Goal: Task Accomplishment & Management: Use online tool/utility

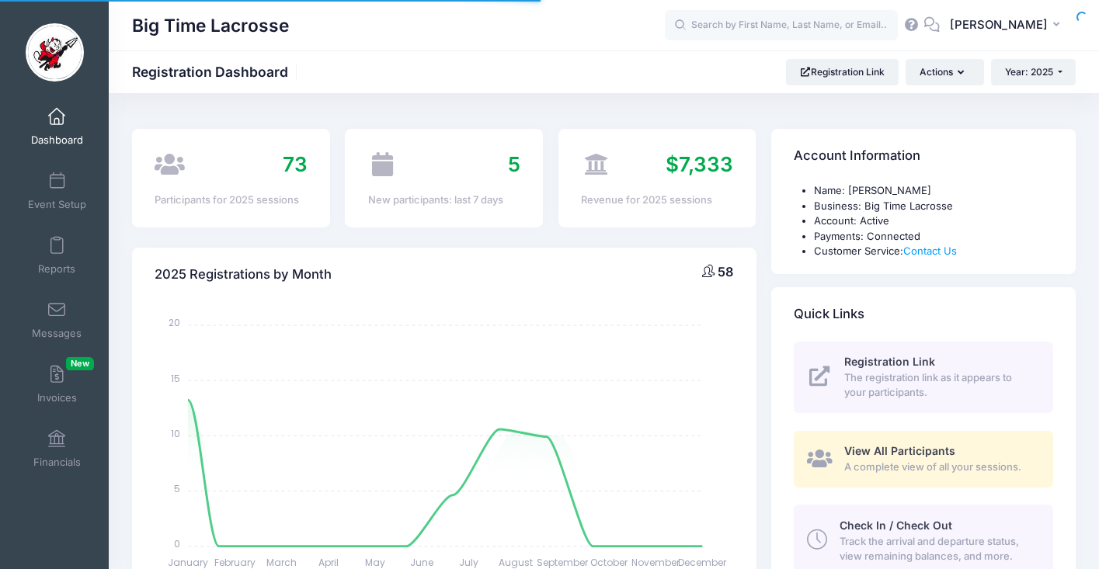
select select
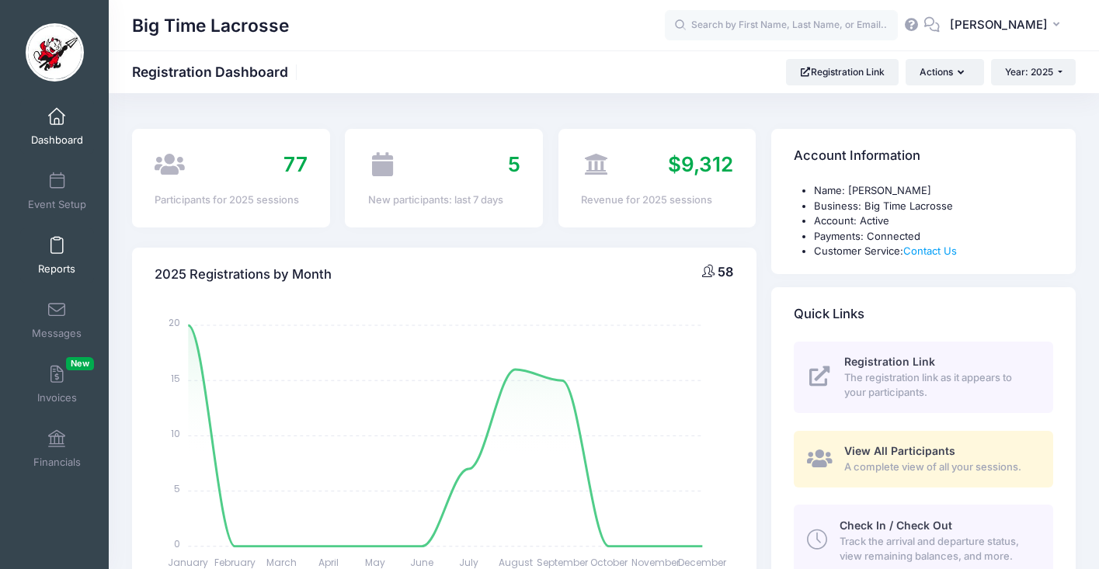
click at [57, 247] on span at bounding box center [57, 246] width 0 height 17
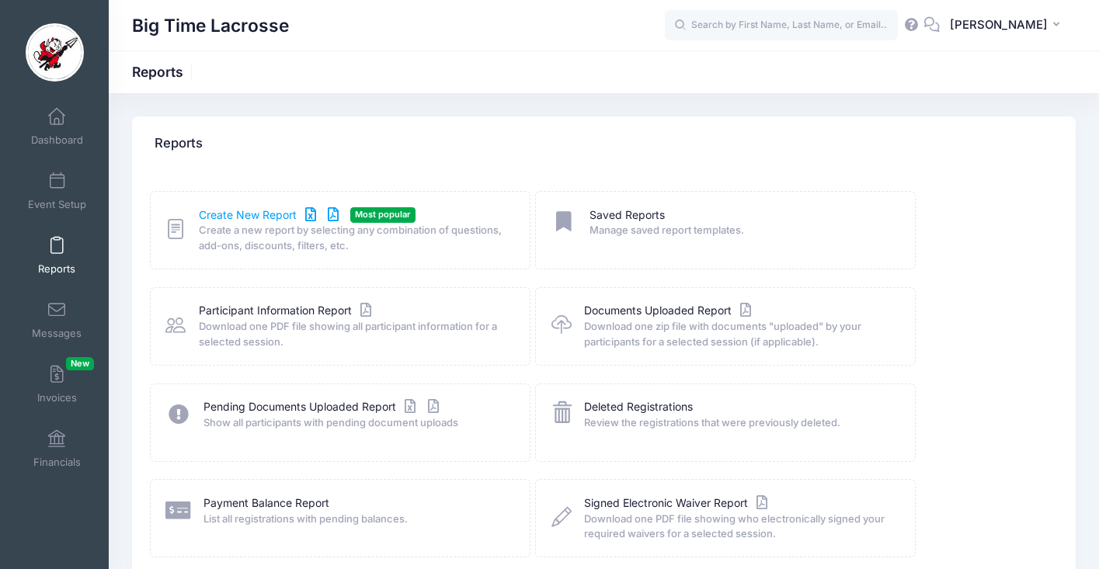
click at [269, 213] on link "Create New Report" at bounding box center [271, 215] width 145 height 16
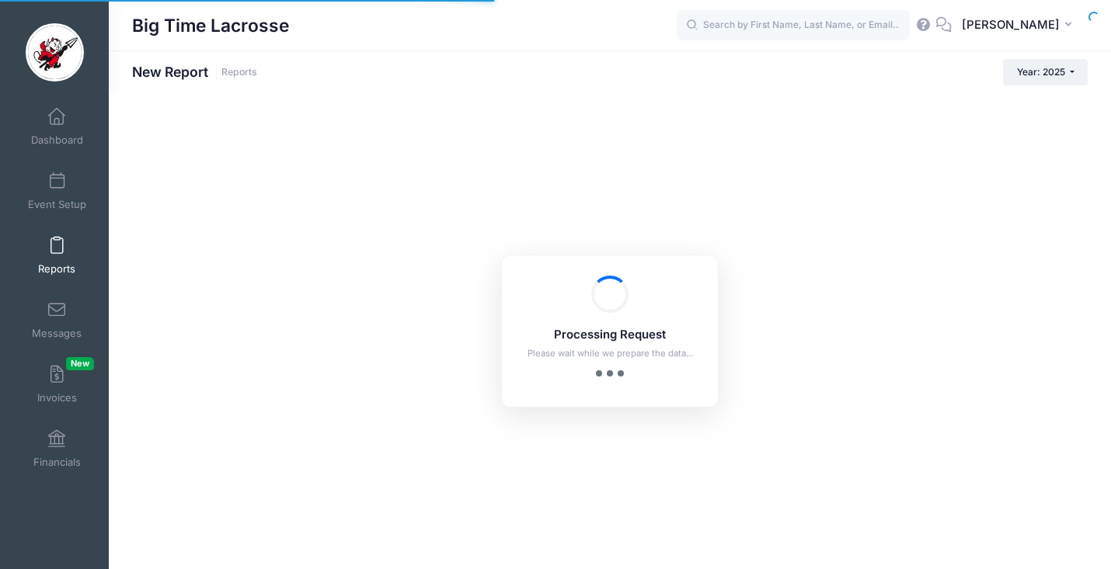
checkbox input "true"
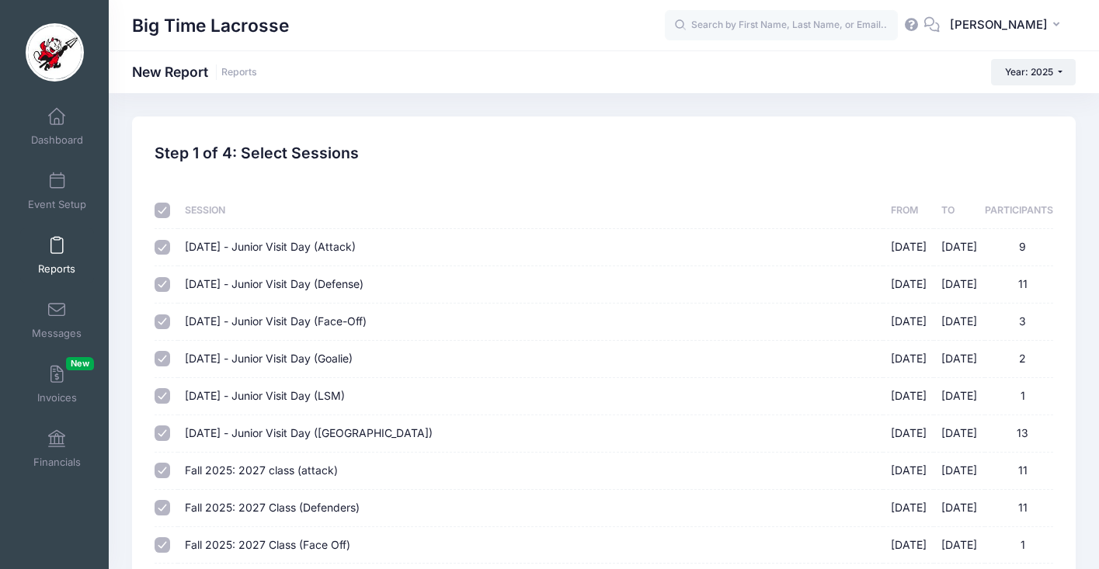
click at [164, 212] on input "checkbox" at bounding box center [163, 211] width 16 height 16
checkbox input "false"
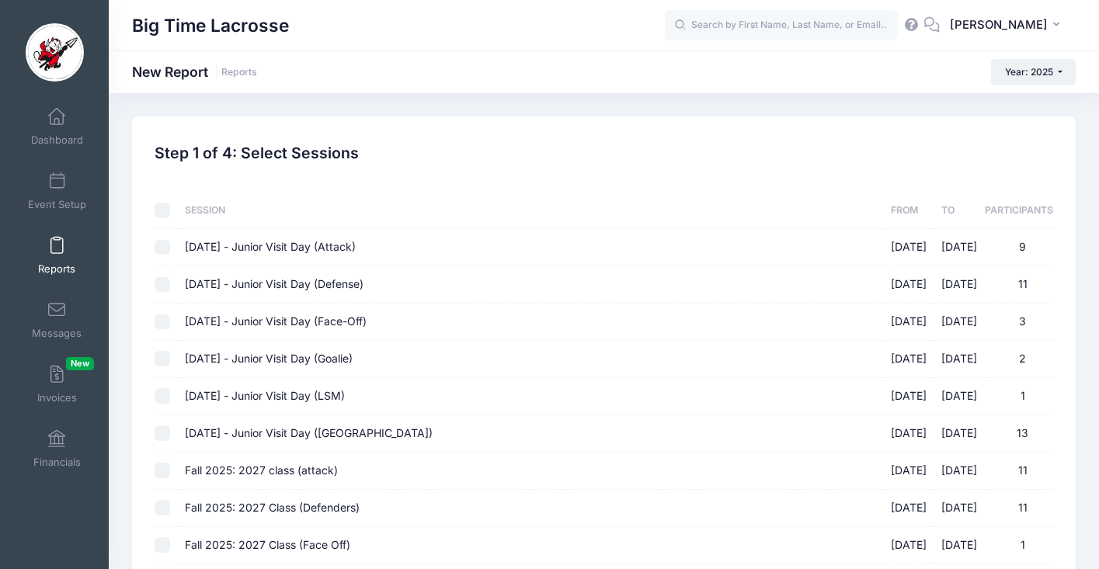
checkbox input "false"
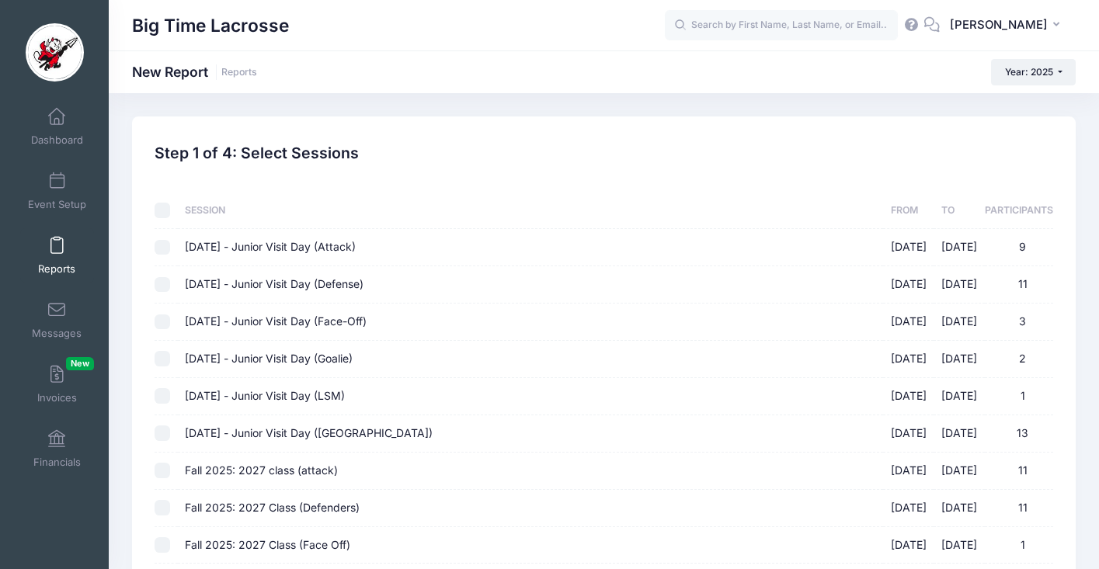
checkbox input "false"
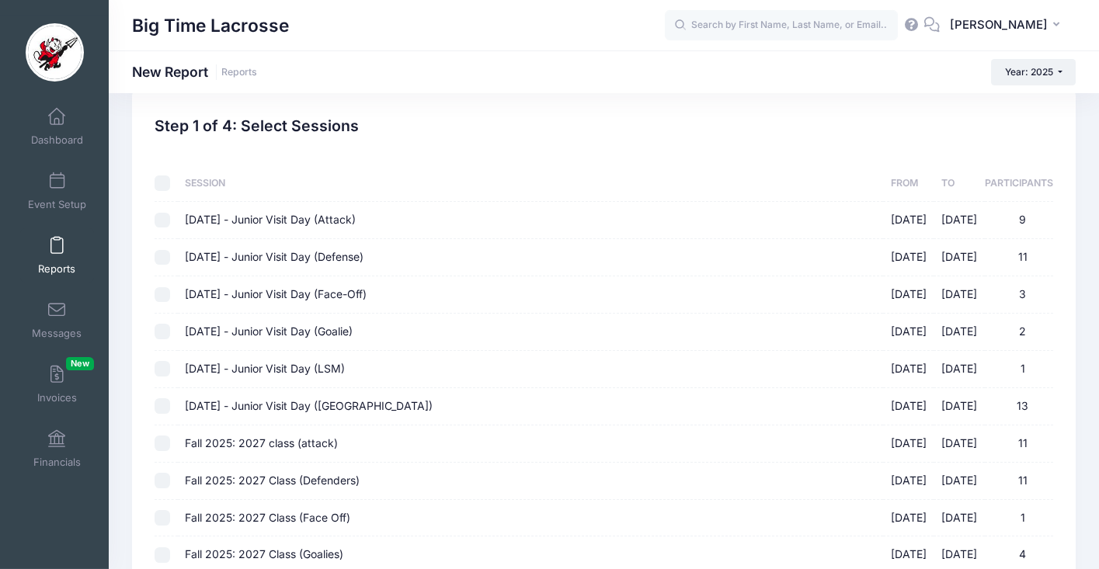
scroll to position [174, 0]
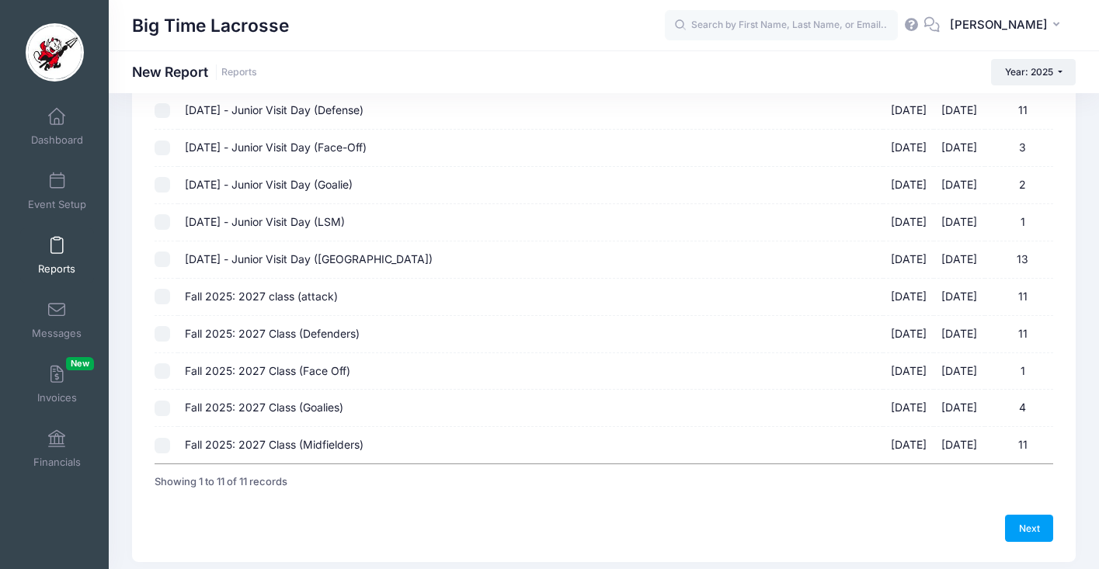
click at [162, 294] on input "Fall 2025: 2027 class (attack) 10/05/2025 - 10/05/2025 11" at bounding box center [163, 297] width 16 height 16
checkbox input "true"
click at [161, 336] on input "Fall 2025: 2027 Class (Defenders) 10/05/2025 - 10/05/2025 11" at bounding box center [163, 334] width 16 height 16
checkbox input "true"
click at [162, 371] on input "Fall 2025: 2027 Class (Face Off) 10/05/2025 - 10/05/2025 1" at bounding box center [163, 372] width 16 height 16
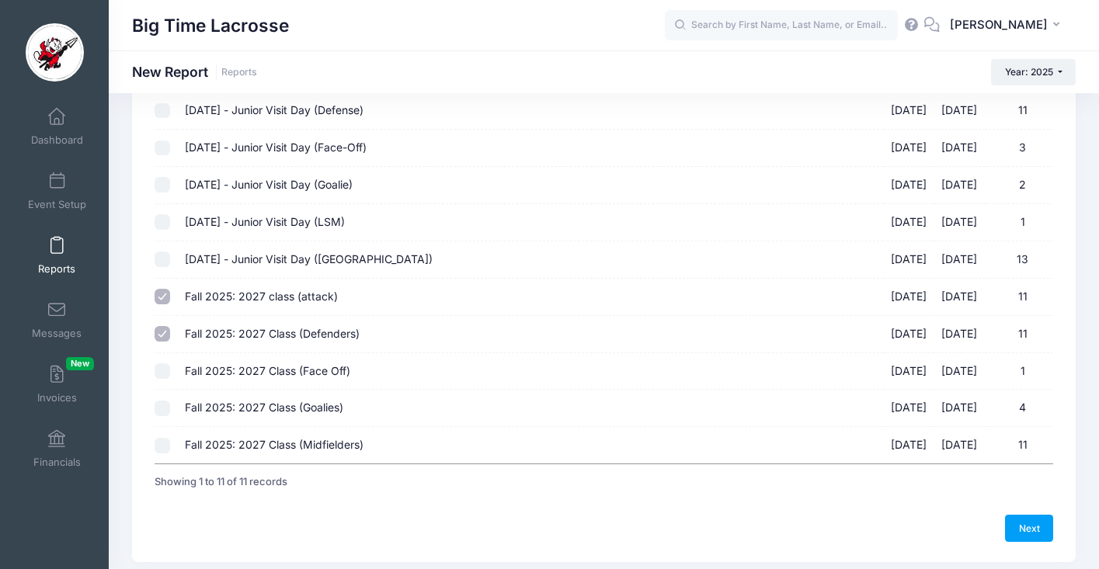
checkbox input "true"
click at [165, 414] on input "Fall 2025: 2027 Class (Goalies) 10/05/2025 - 10/05/2025 4" at bounding box center [163, 409] width 16 height 16
checkbox input "true"
click at [163, 444] on input "Fall 2025: 2027 Class (Midfielders) 10/05/2025 - 10/05/2025 11" at bounding box center [163, 446] width 16 height 16
checkbox input "true"
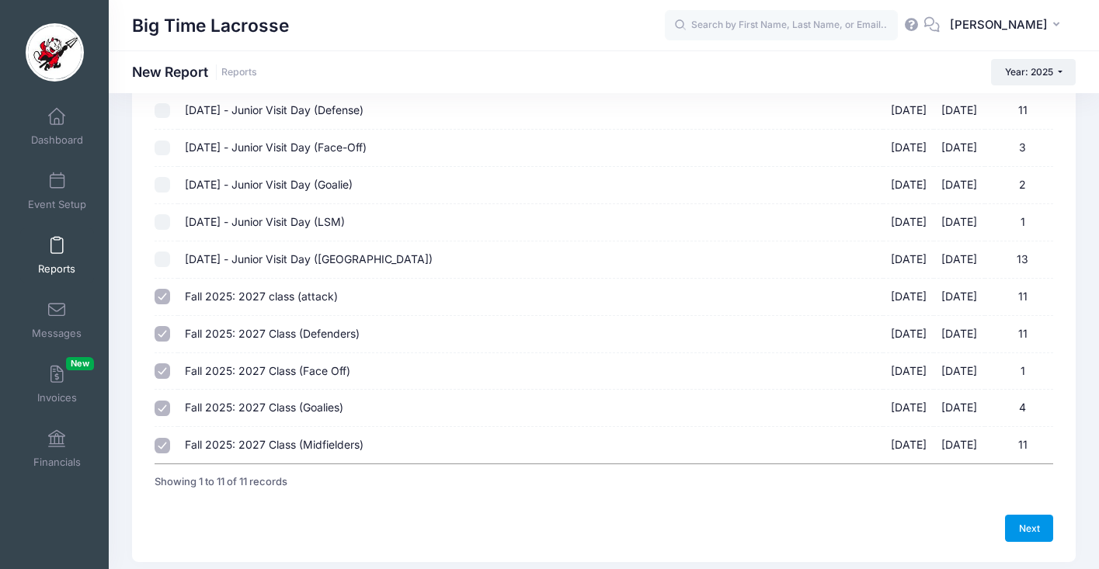
click at [1035, 529] on link "Next" at bounding box center [1029, 528] width 48 height 26
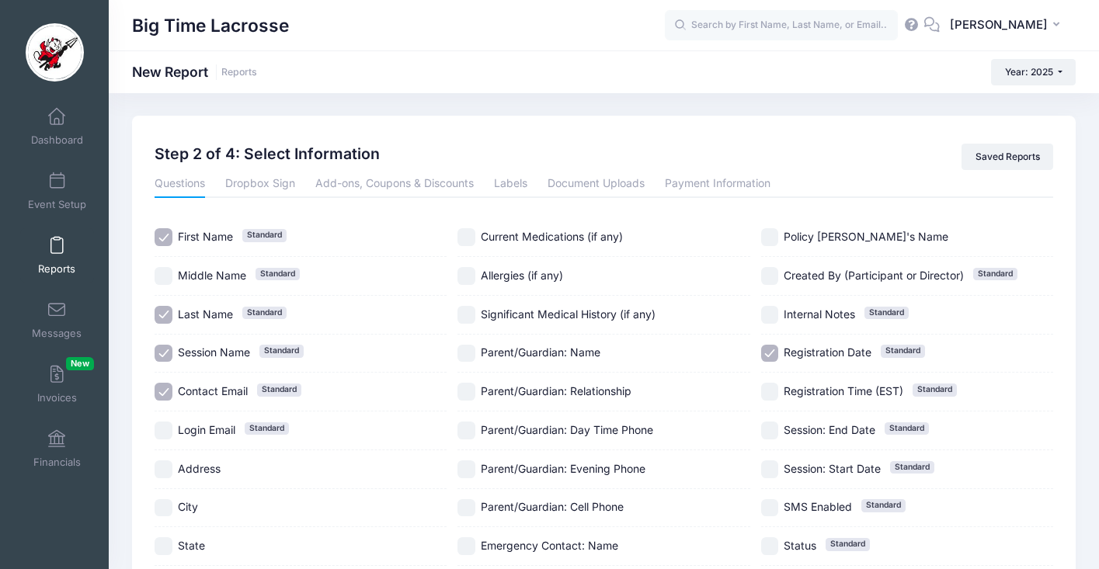
scroll to position [0, 0]
click at [162, 350] on input "Session Name Standard" at bounding box center [164, 355] width 18 height 18
checkbox input "false"
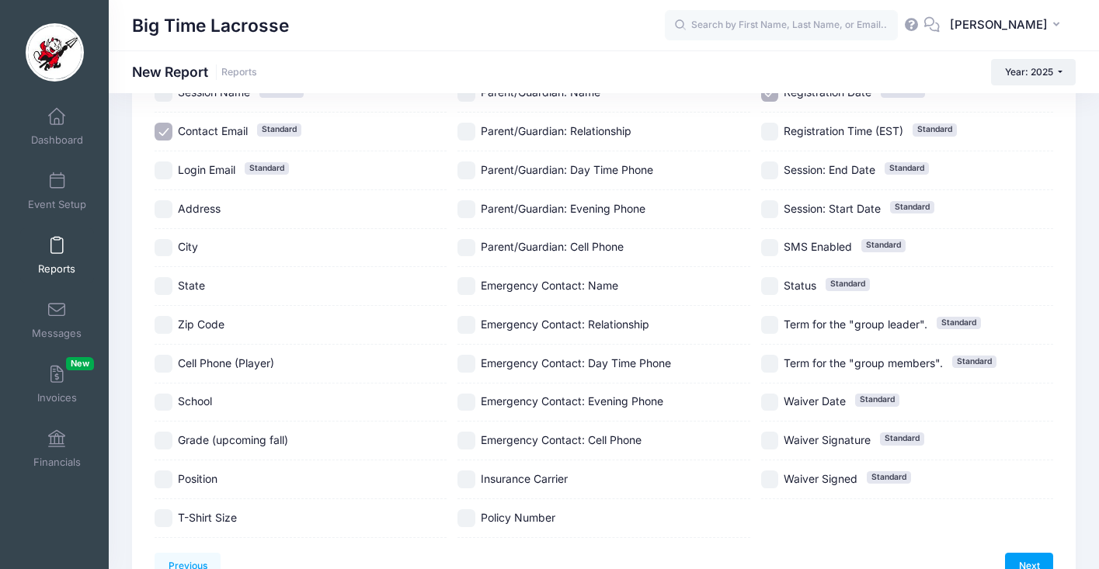
click at [162, 401] on input "School" at bounding box center [164, 403] width 18 height 18
checkbox input "true"
click at [164, 475] on input "Position" at bounding box center [164, 480] width 18 height 18
checkbox input "true"
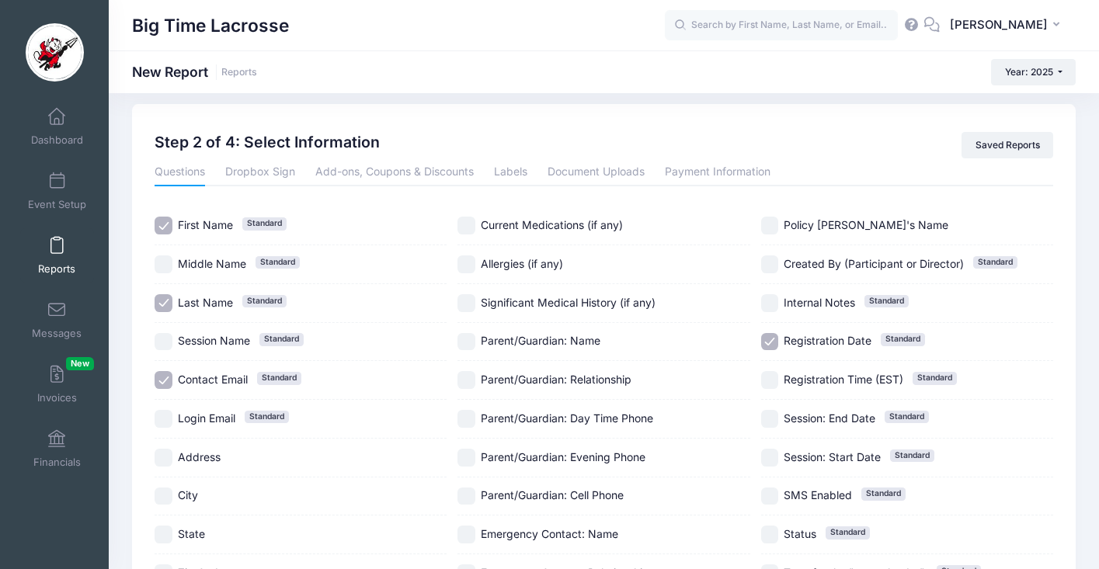
click at [772, 341] on input "Registration Date Standard" at bounding box center [770, 342] width 18 height 18
checkbox input "false"
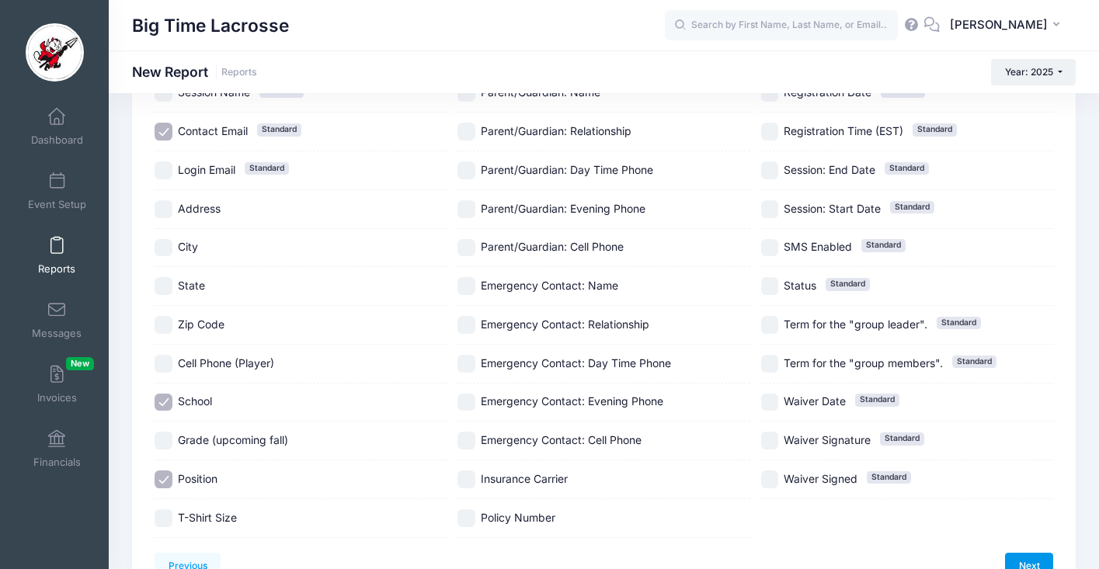
click at [1032, 566] on link "Next" at bounding box center [1029, 566] width 48 height 26
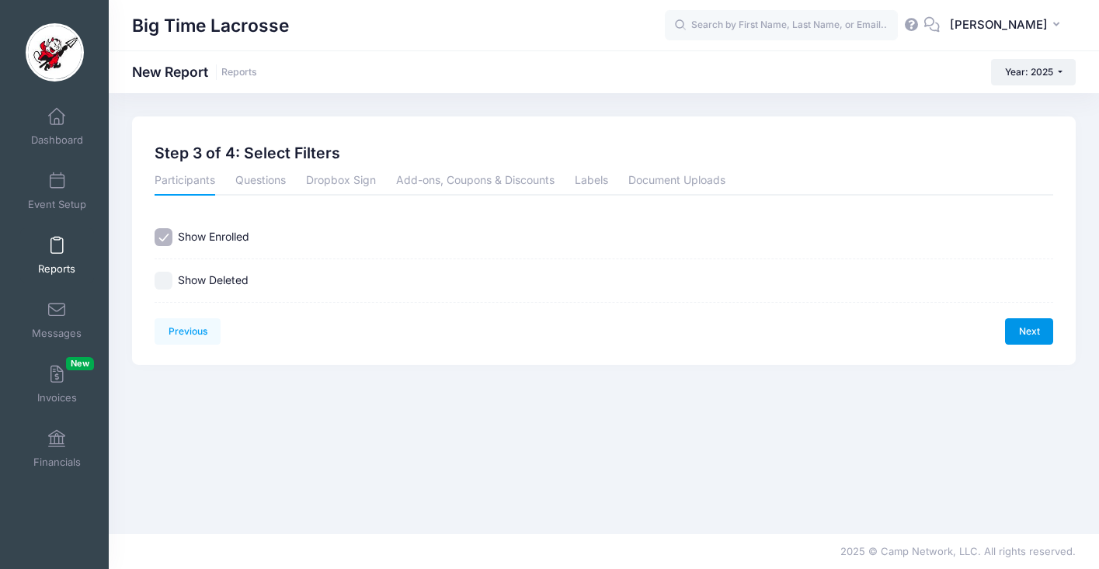
scroll to position [0, 0]
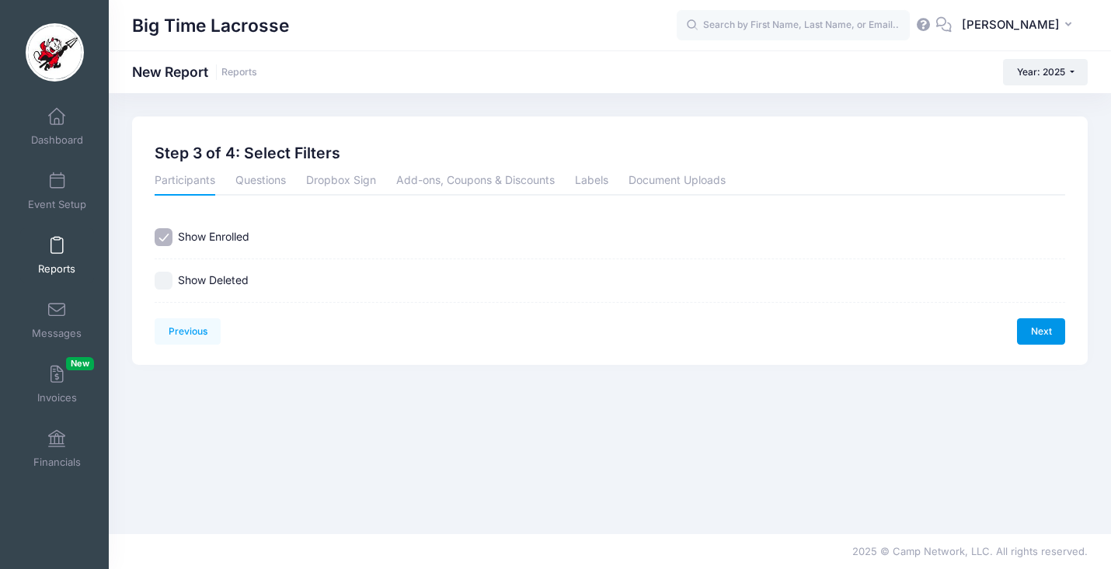
click at [1042, 333] on link "Next" at bounding box center [1041, 332] width 48 height 26
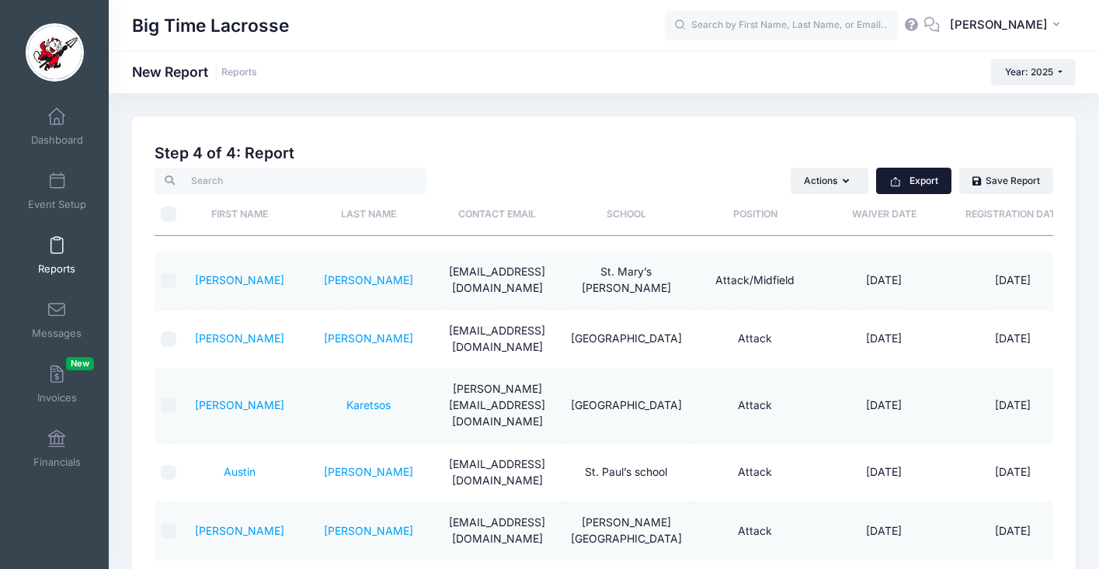
click at [912, 183] on button "Export" at bounding box center [913, 181] width 75 height 26
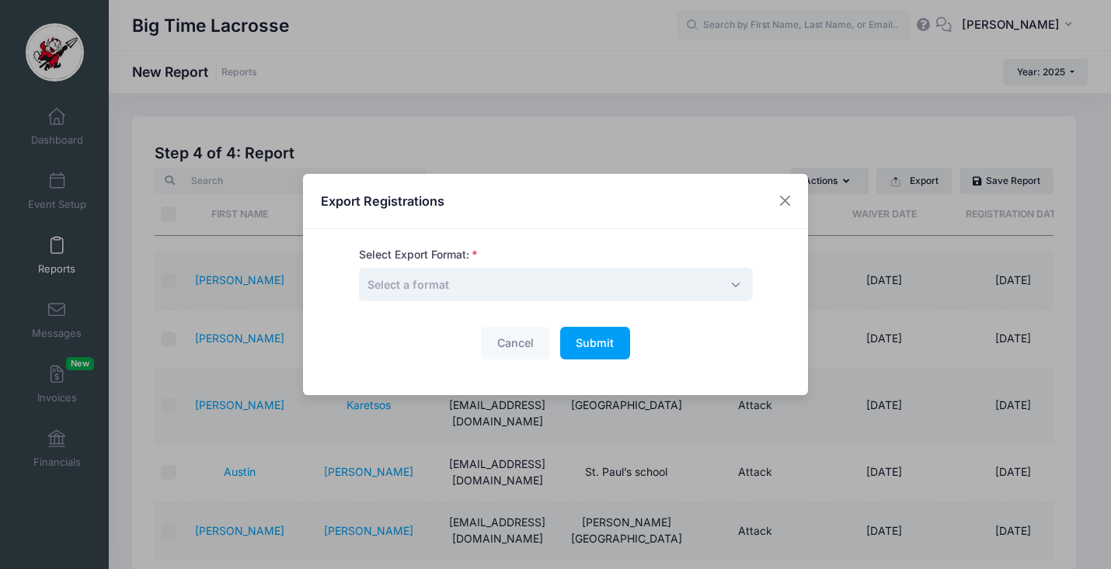
click at [677, 283] on span "Select a format" at bounding box center [556, 284] width 394 height 33
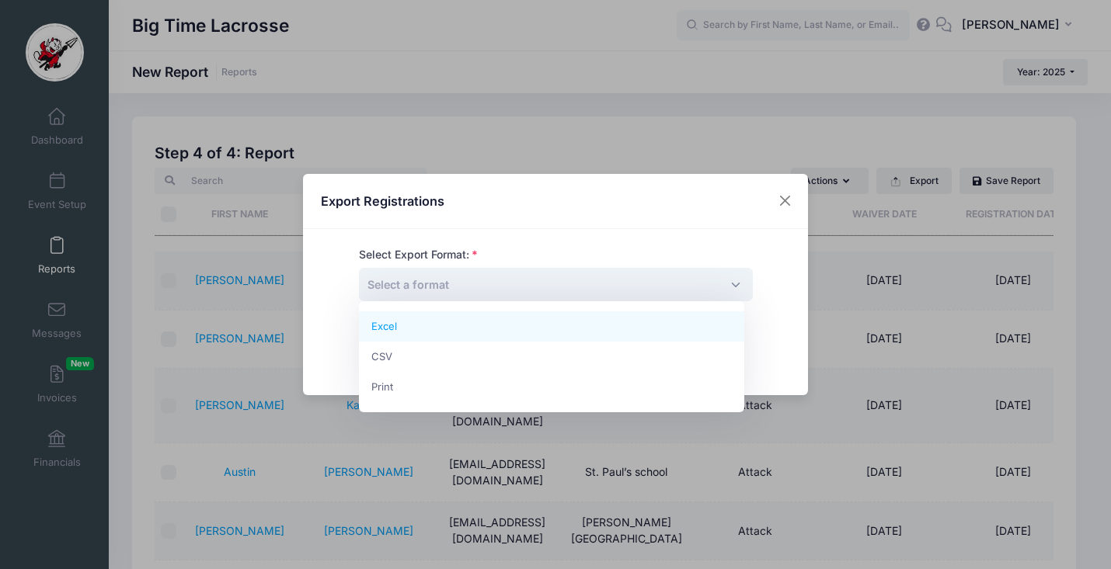
select select "excel"
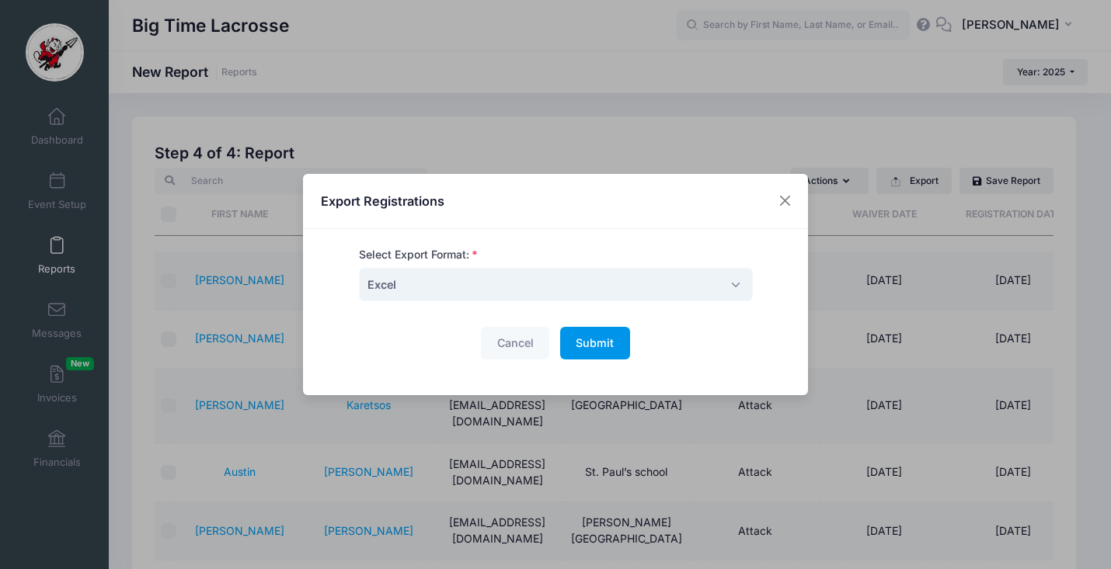
click at [591, 347] on span "Submit" at bounding box center [595, 342] width 38 height 13
